Goal: Check status: Check status

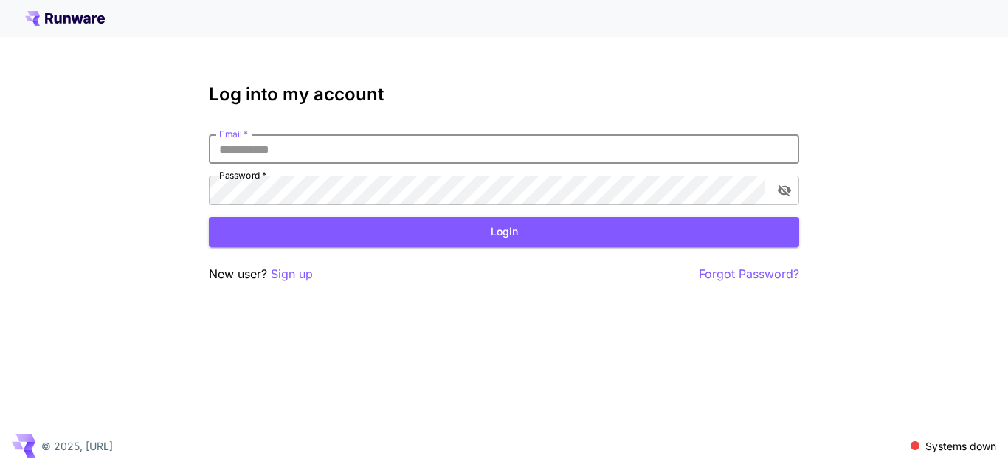
click at [408, 148] on input "Email   *" at bounding box center [504, 149] width 590 height 30
type input "**********"
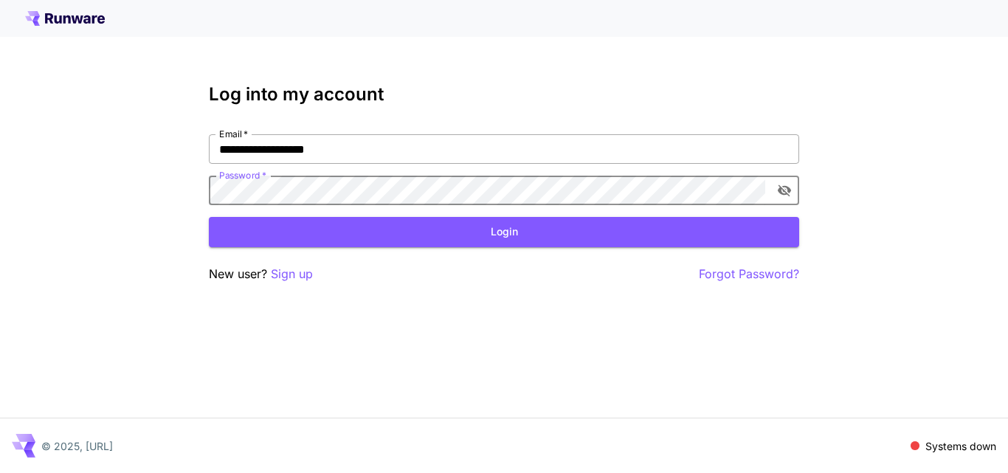
click button "Login" at bounding box center [504, 232] width 590 height 30
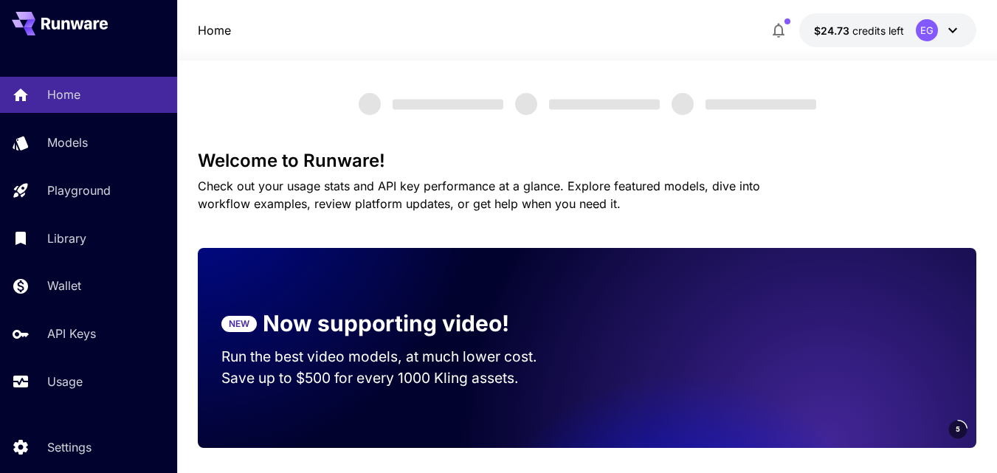
scroll to position [148, 0]
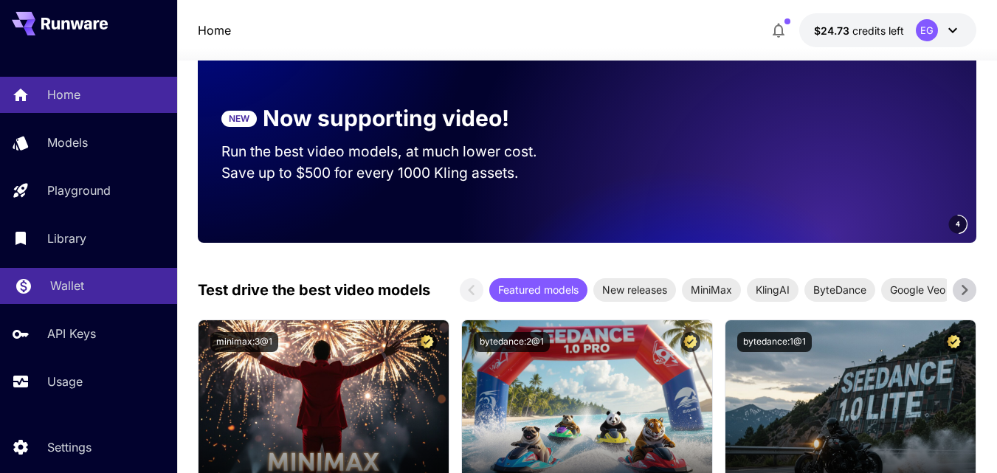
click at [62, 281] on p "Wallet" at bounding box center [67, 286] width 34 height 18
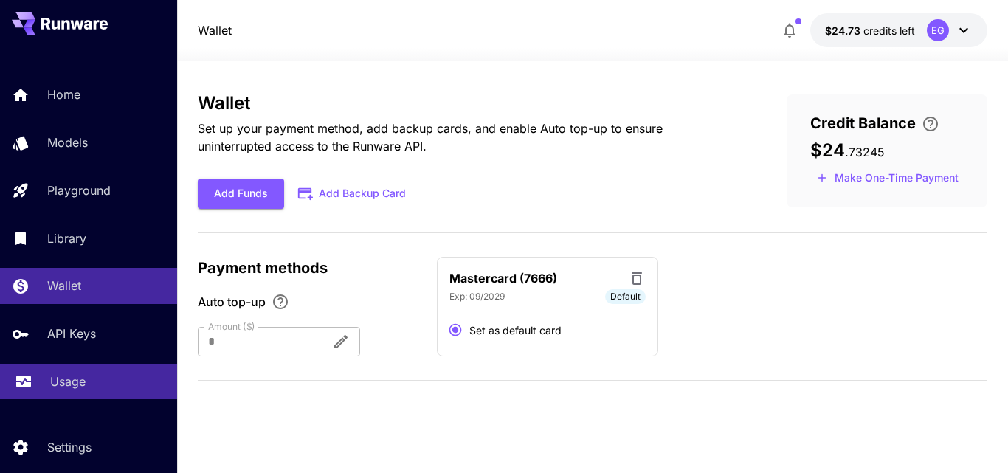
click at [64, 378] on p "Usage" at bounding box center [67, 382] width 35 height 18
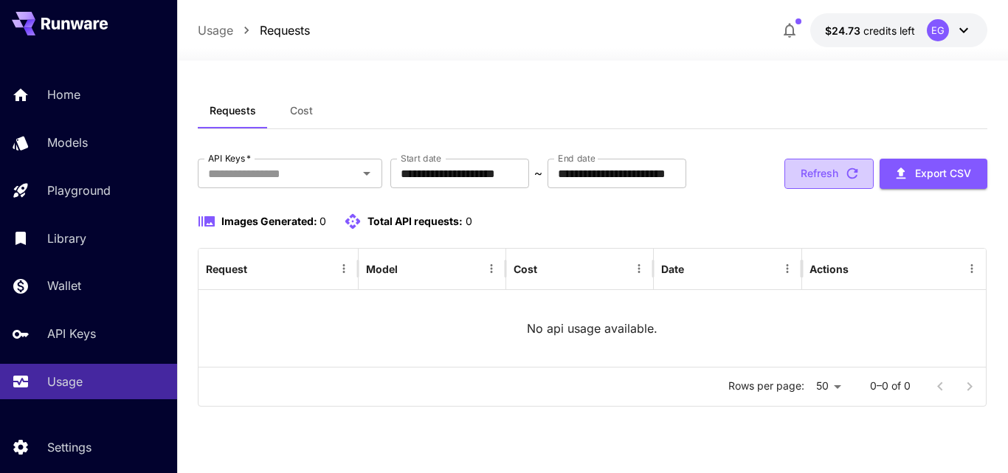
click at [813, 167] on button "Refresh" at bounding box center [829, 174] width 89 height 30
click at [502, 179] on input "**********" at bounding box center [459, 174] width 139 height 30
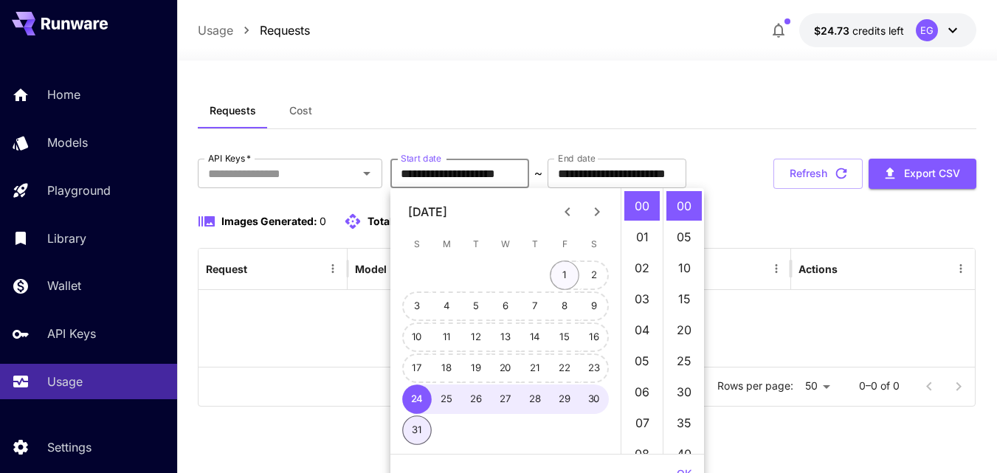
click at [565, 276] on button "1" at bounding box center [565, 276] width 30 height 30
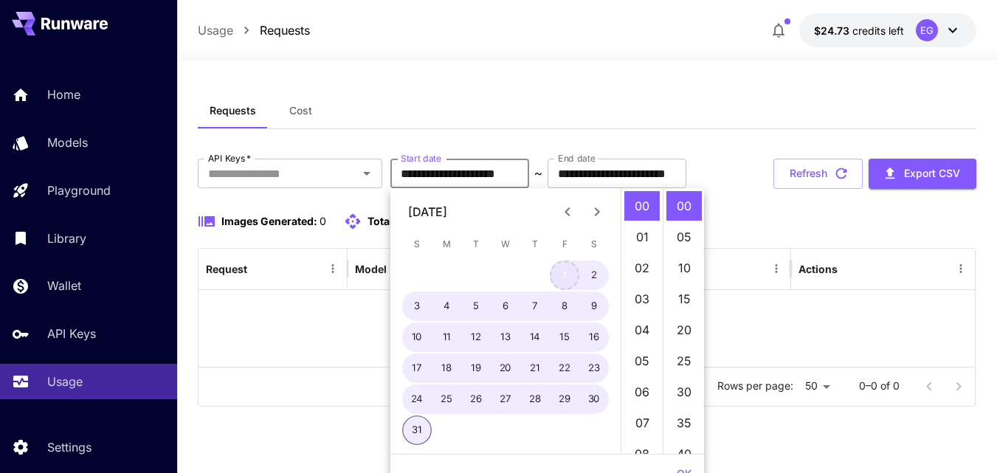
type input "**********"
drag, startPoint x: 808, startPoint y: 221, endPoint x: 757, endPoint y: 137, distance: 98.1
click at [808, 189] on button "Refresh" at bounding box center [818, 174] width 89 height 30
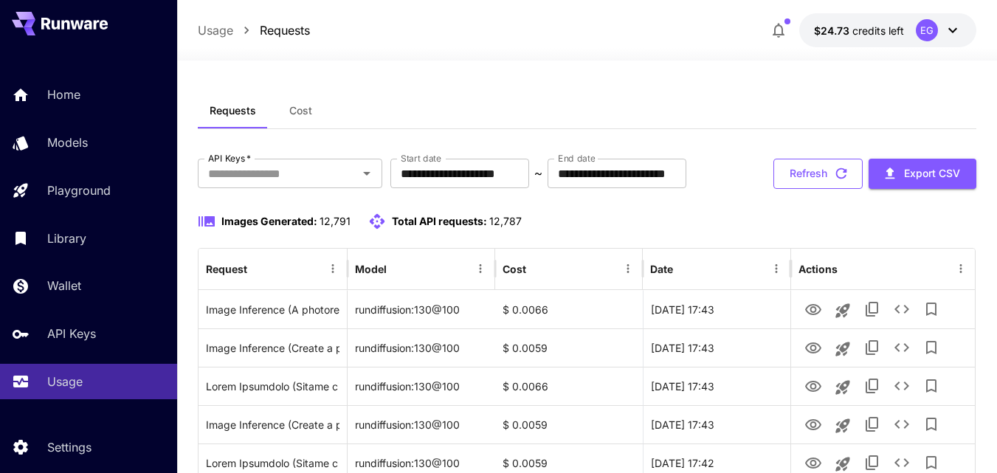
click at [810, 189] on button "Refresh" at bounding box center [818, 174] width 89 height 30
click at [822, 189] on button "Refresh" at bounding box center [818, 174] width 89 height 30
click at [802, 189] on button "Refresh" at bounding box center [818, 174] width 89 height 30
click at [816, 189] on button "Refresh" at bounding box center [818, 174] width 89 height 30
click at [804, 189] on button "Refresh" at bounding box center [818, 174] width 89 height 30
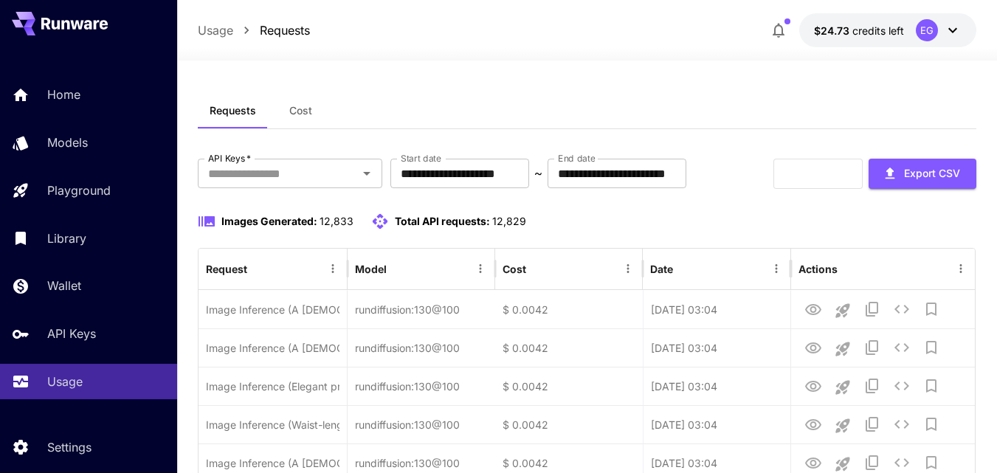
scroll to position [74, 0]
